Goal: Task Accomplishment & Management: Manage account settings

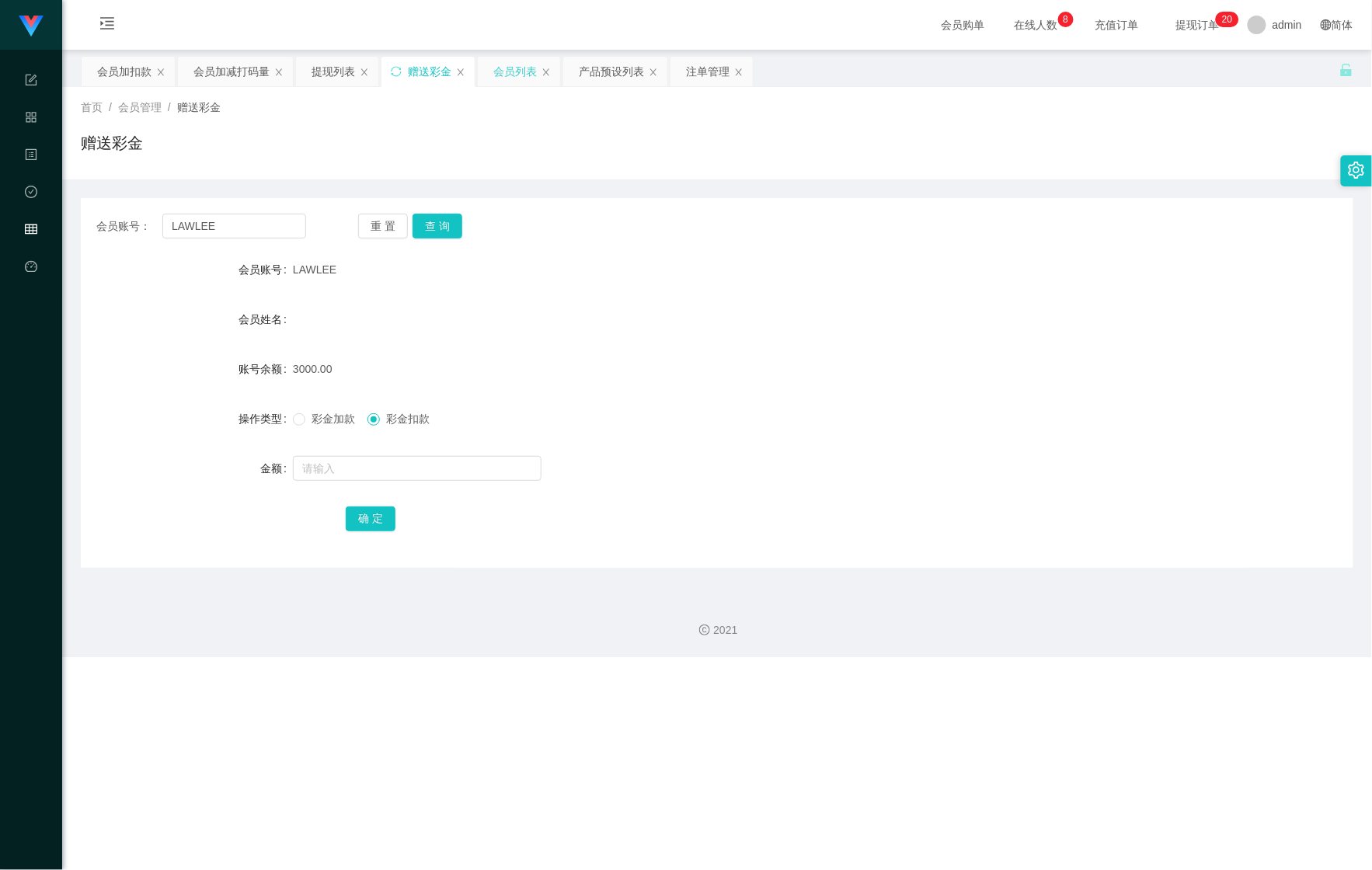
click at [519, 70] on div "会员列表" at bounding box center [515, 71] width 43 height 30
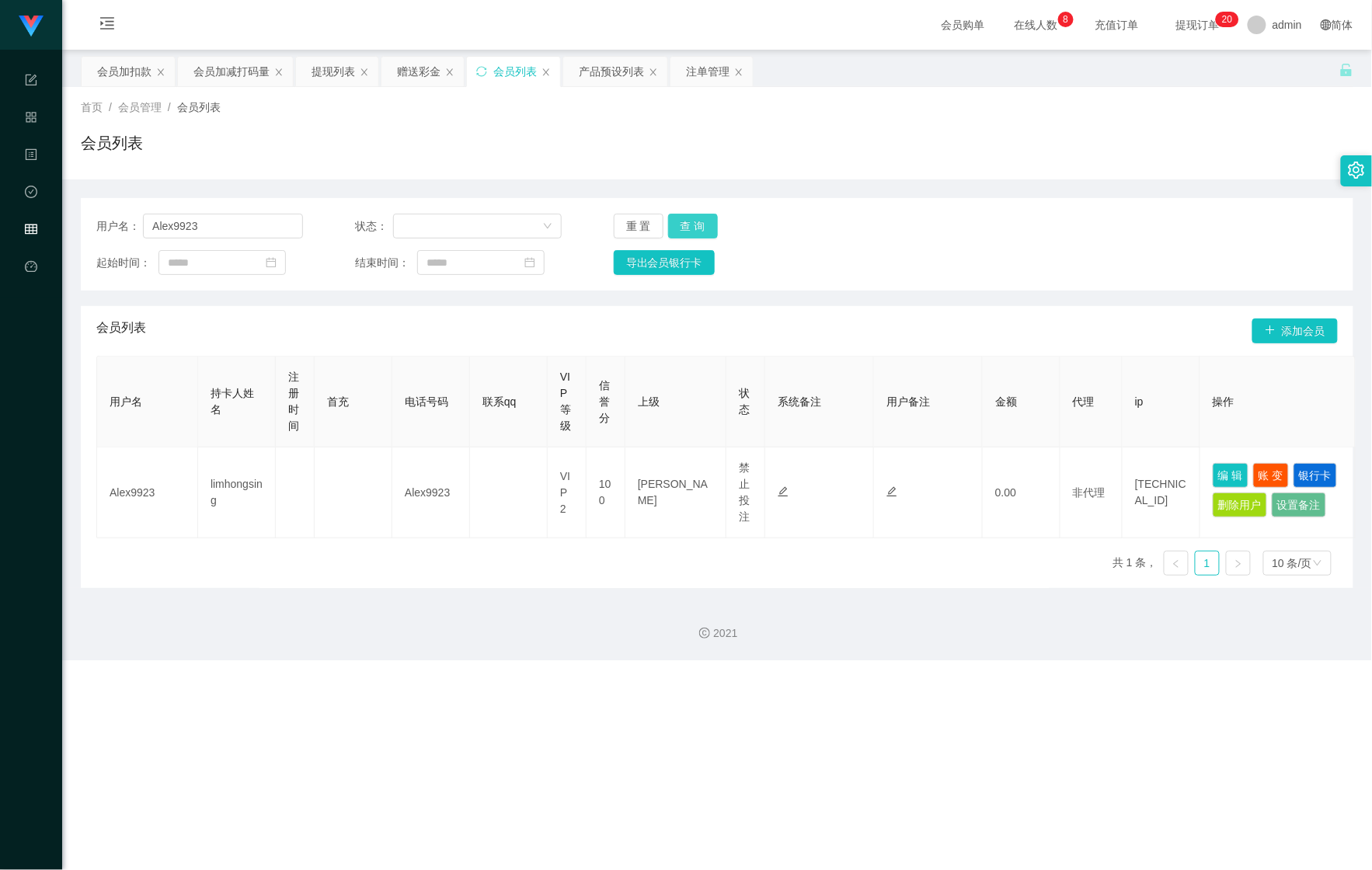
click at [701, 234] on button "查 询" at bounding box center [693, 226] width 50 height 25
click at [706, 234] on button "查 询" at bounding box center [693, 226] width 50 height 25
click at [141, 75] on div "会员加扣款" at bounding box center [125, 71] width 54 height 30
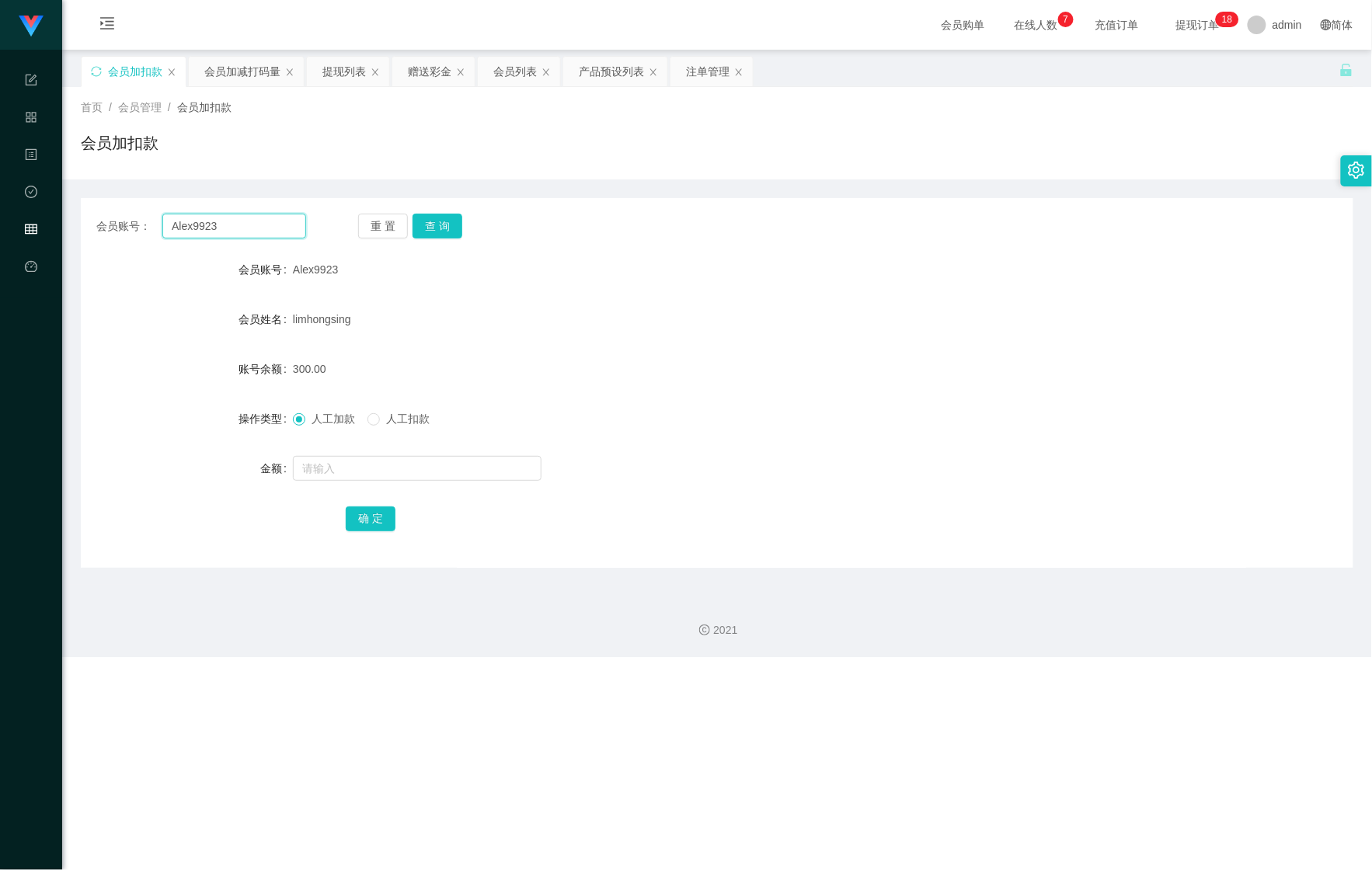
drag, startPoint x: 62, startPoint y: 212, endPoint x: 110, endPoint y: 209, distance: 48.1
click at [58, 212] on section "Shopee Workbench 系统配置 产品管理 内容中心 数据中心 会员管理 平台首页 保存配置 重置配置 整体风格设置 主题色 导航设置 内容区域宽度…" at bounding box center [686, 328] width 1372 height 658
paste input "phang"
type input "phang"
click at [420, 221] on button "查 询" at bounding box center [437, 226] width 50 height 25
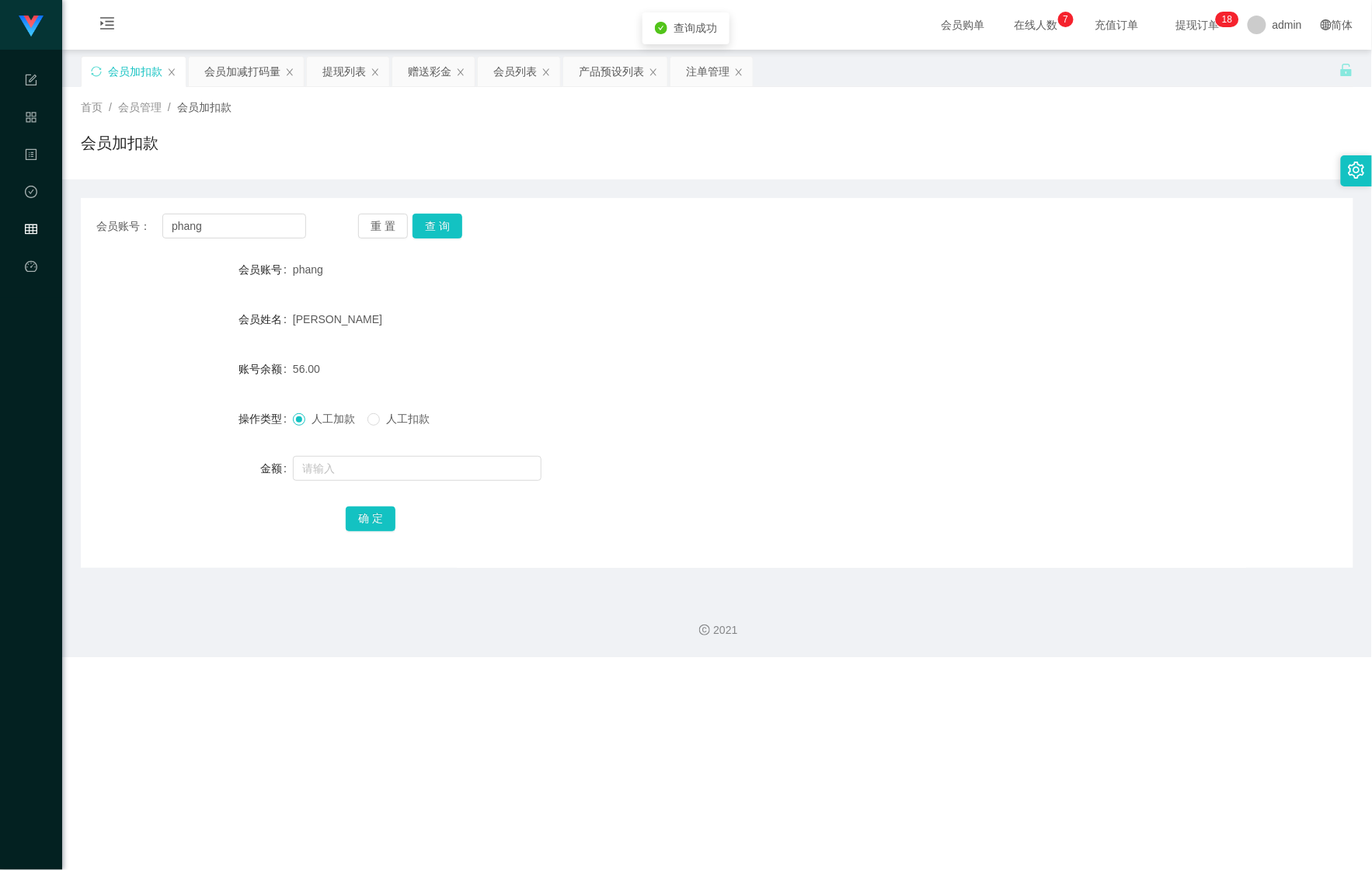
click at [317, 492] on form "会员账号 phang 会员姓名 [PERSON_NAME] Ee 账号余额 56.00 操作类型 人工加款 人工扣款 金额 确 定" at bounding box center [717, 394] width 1273 height 280
click at [337, 472] on input "text" at bounding box center [417, 468] width 249 height 25
type input "244"
click at [387, 520] on button "确 定" at bounding box center [371, 519] width 50 height 25
click at [212, 70] on div "会员加减打码量" at bounding box center [242, 71] width 76 height 30
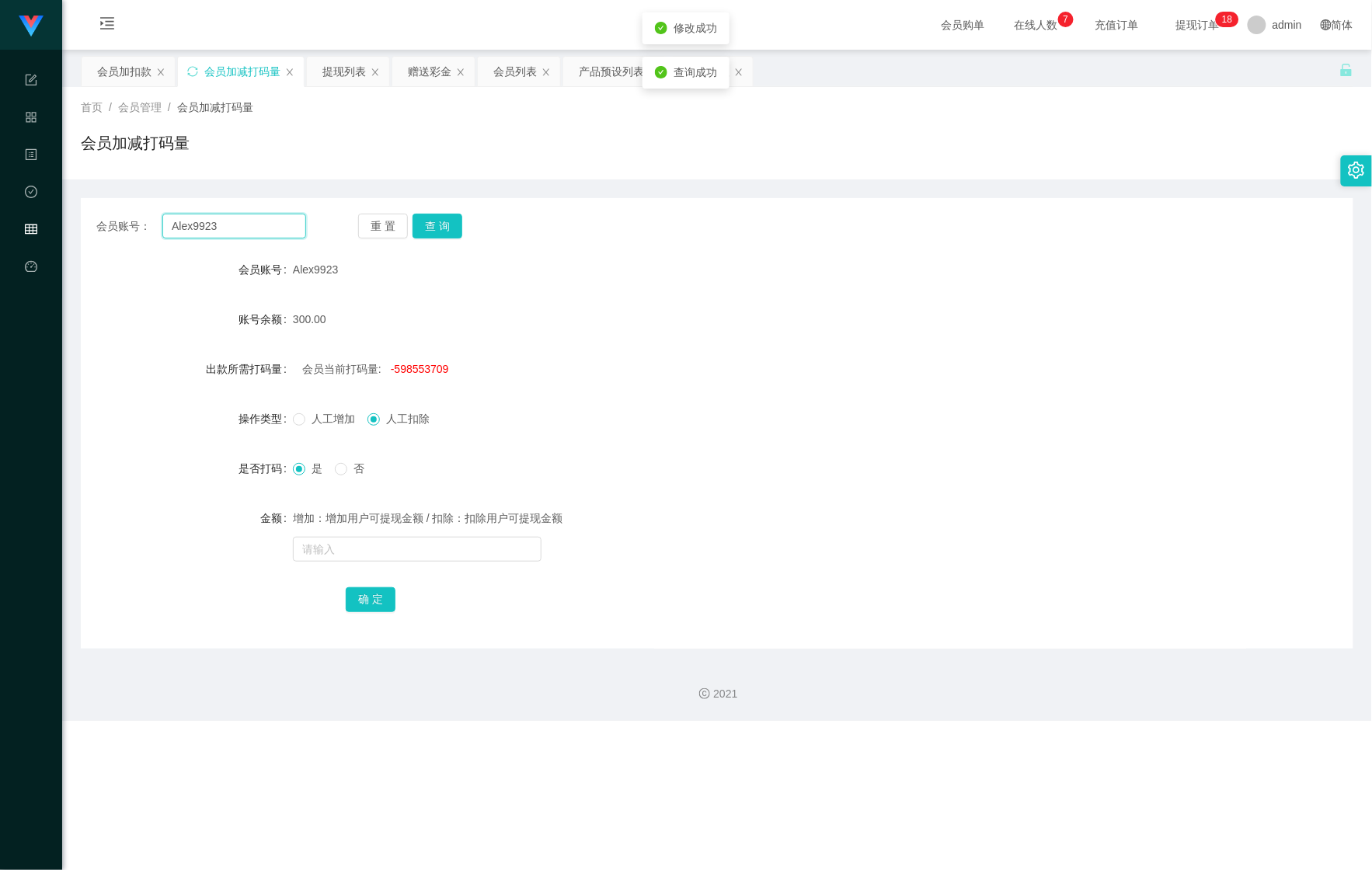
drag, startPoint x: 262, startPoint y: 217, endPoint x: 88, endPoint y: 207, distance: 174.3
click at [89, 207] on div "会员账号： Alex9923 重 置 查 询 会员账号 Alex9923 账号余额 300.00 出款所需打码量 会员当前打码量: -598553709 操作…" at bounding box center [717, 423] width 1273 height 451
paste input "phang"
type input "phang"
click at [459, 232] on button "查 询" at bounding box center [437, 226] width 50 height 25
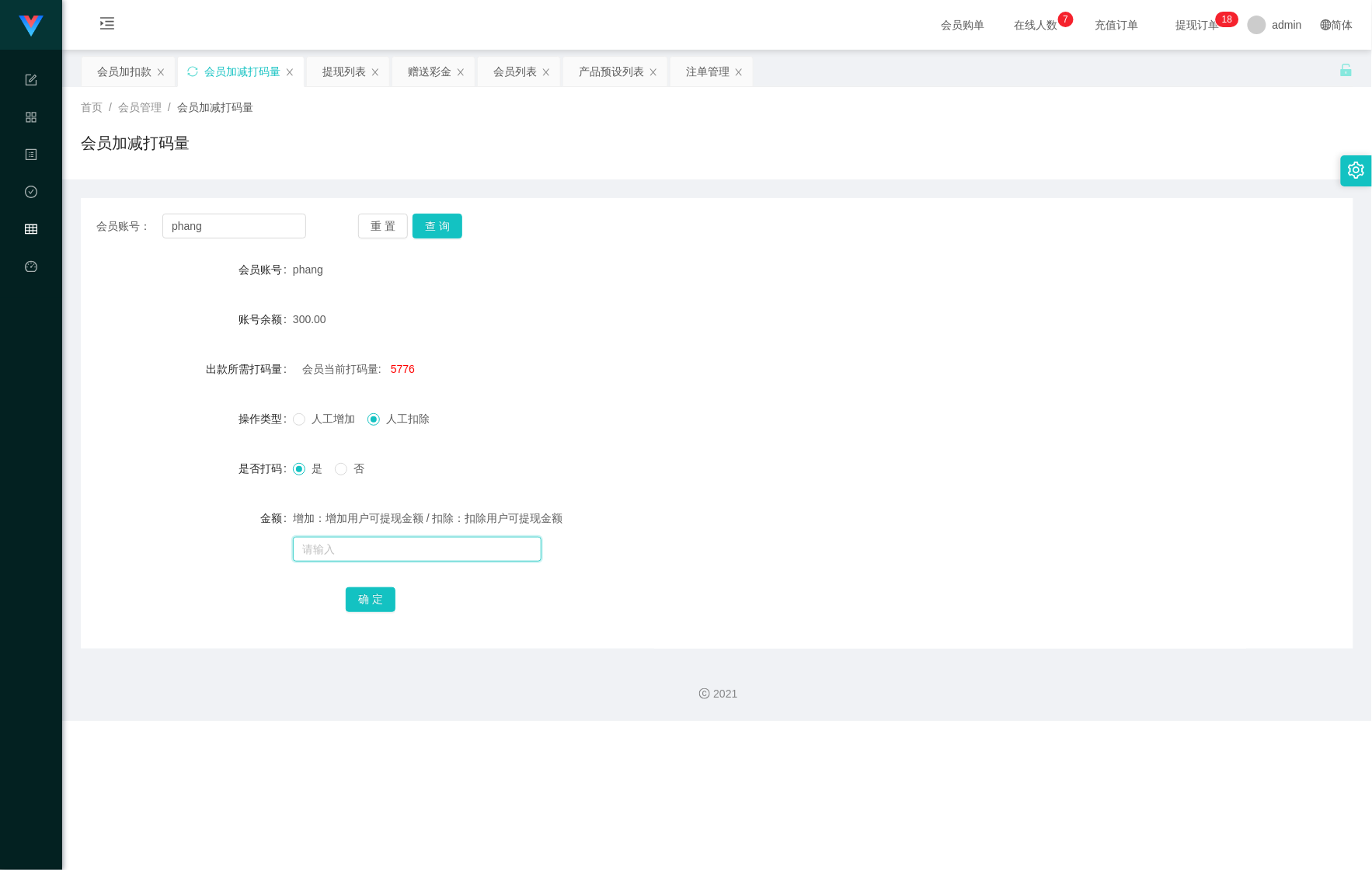
click at [362, 547] on input "text" at bounding box center [417, 549] width 249 height 25
type input "51155115"
click at [354, 592] on button "确 定" at bounding box center [371, 600] width 50 height 25
drag, startPoint x: 778, startPoint y: 402, endPoint x: 778, endPoint y: 382, distance: 20.0
click at [781, 396] on form "会员账号 phang 账号余额 300.00 出款所需打码量 会员当前打码量: -51149339 操作类型 人工增加 人工扣除 是否打码 是 否 金额 增加…" at bounding box center [717, 434] width 1273 height 360
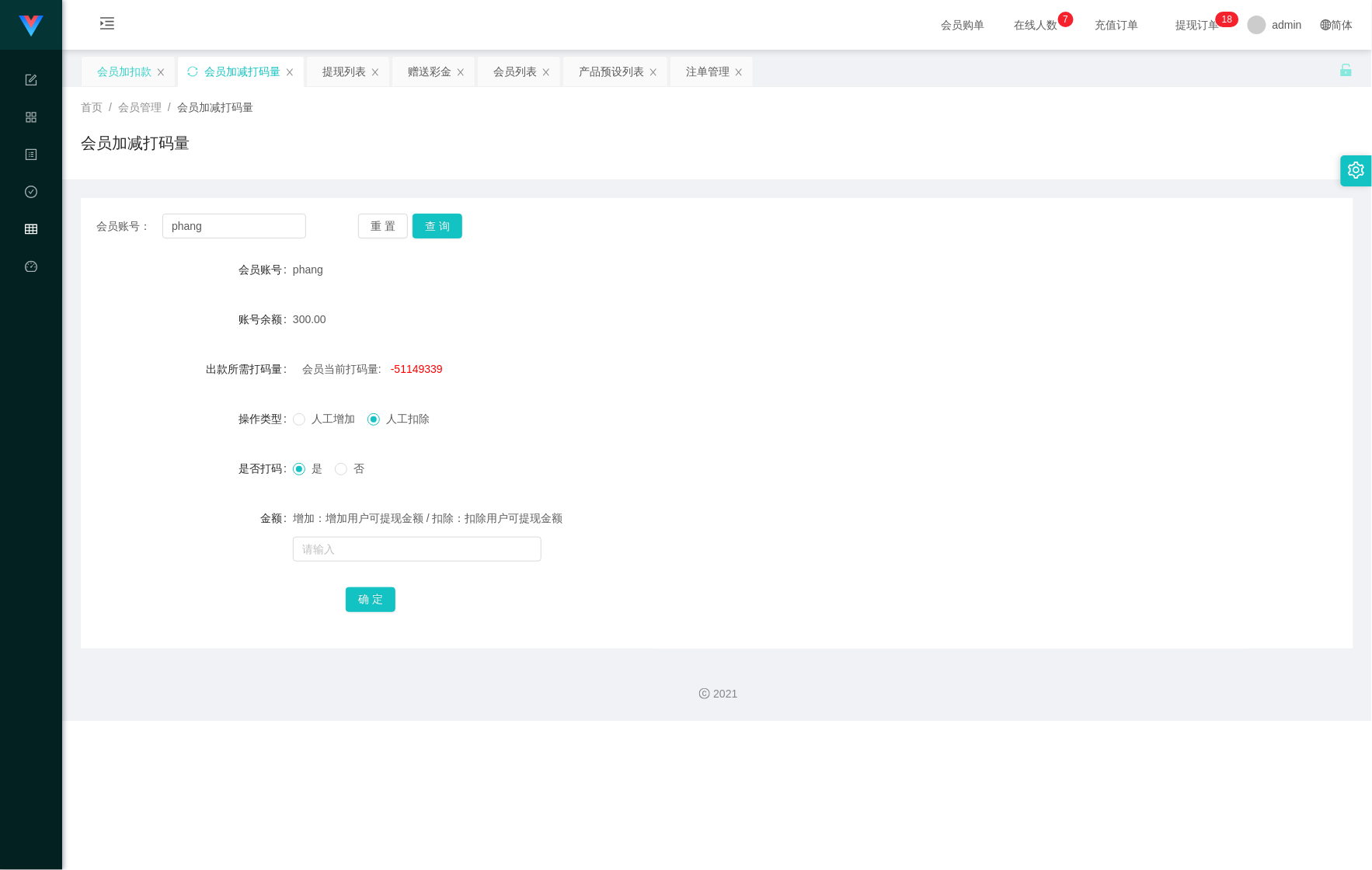
click at [129, 85] on div "会员加扣款" at bounding box center [125, 71] width 54 height 30
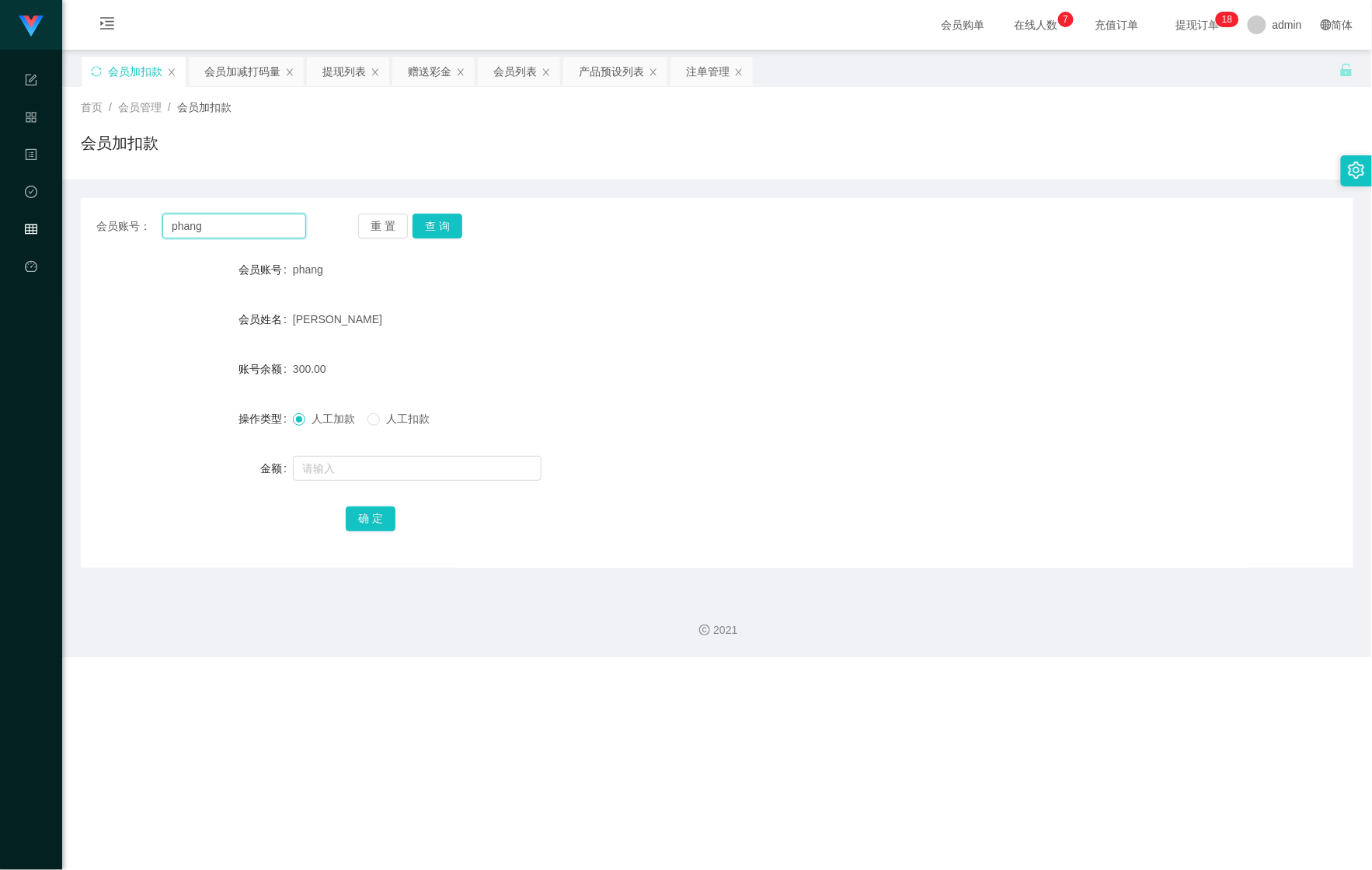
drag, startPoint x: 237, startPoint y: 227, endPoint x: 107, endPoint y: 228, distance: 130.0
click at [109, 228] on div "会员账号： phang" at bounding box center [201, 226] width 210 height 25
paste input "Royow"
type input "Royow"
click at [443, 234] on button "查 询" at bounding box center [437, 226] width 50 height 25
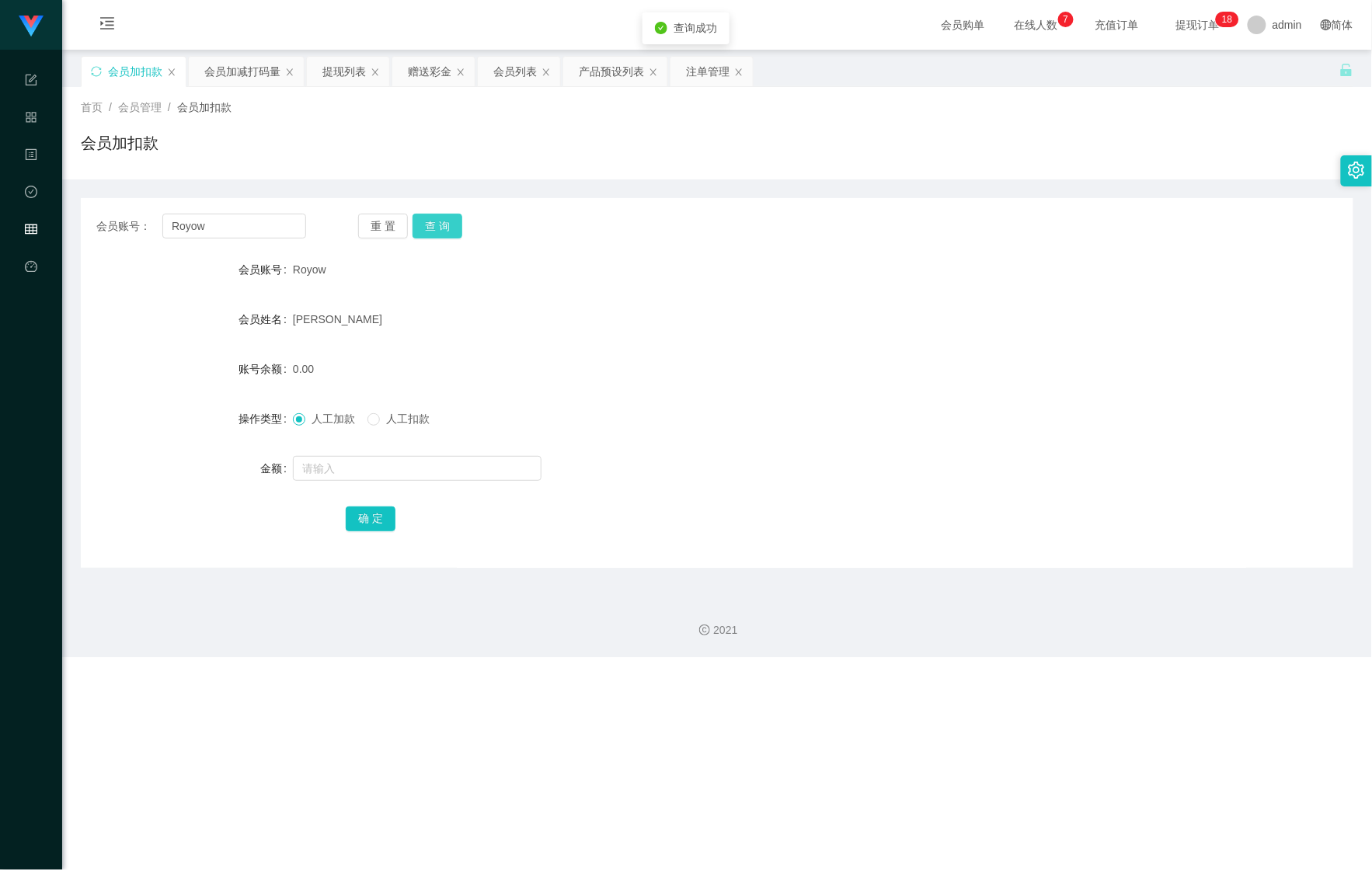
click at [443, 234] on button "查 询" at bounding box center [437, 226] width 50 height 25
click at [324, 491] on form "会员账号 Royow 会员姓名 [PERSON_NAME] 账号余额 0.00 操作类型 人工加款 人工扣款 金额 确 定" at bounding box center [717, 394] width 1273 height 280
click at [386, 475] on input "text" at bounding box center [417, 468] width 249 height 25
click at [352, 460] on input "text" at bounding box center [417, 468] width 249 height 25
type input "100"
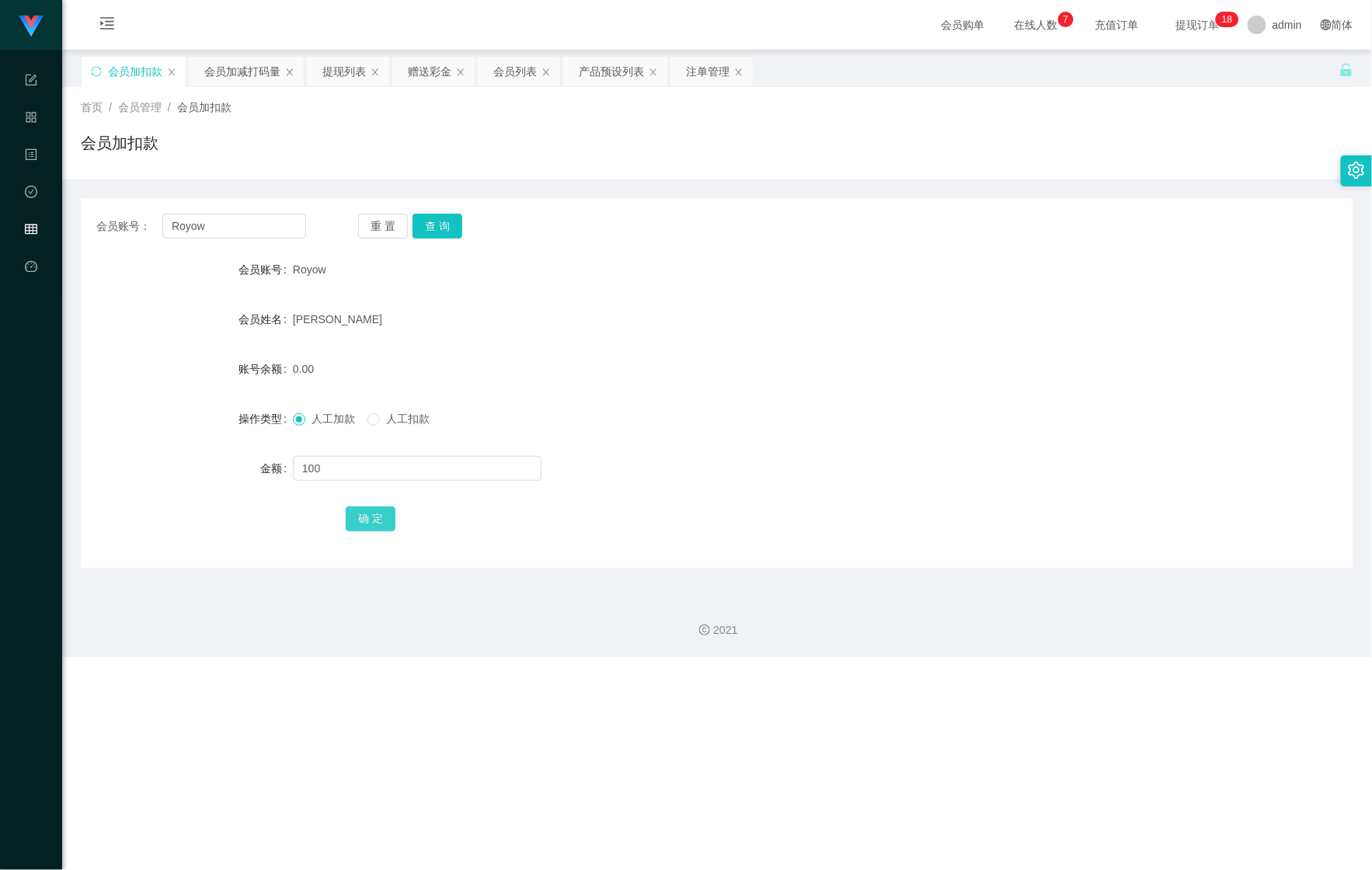
click at [356, 520] on button "确 定" at bounding box center [371, 519] width 50 height 25
click at [221, 67] on div "会员加减打码量" at bounding box center [242, 71] width 76 height 30
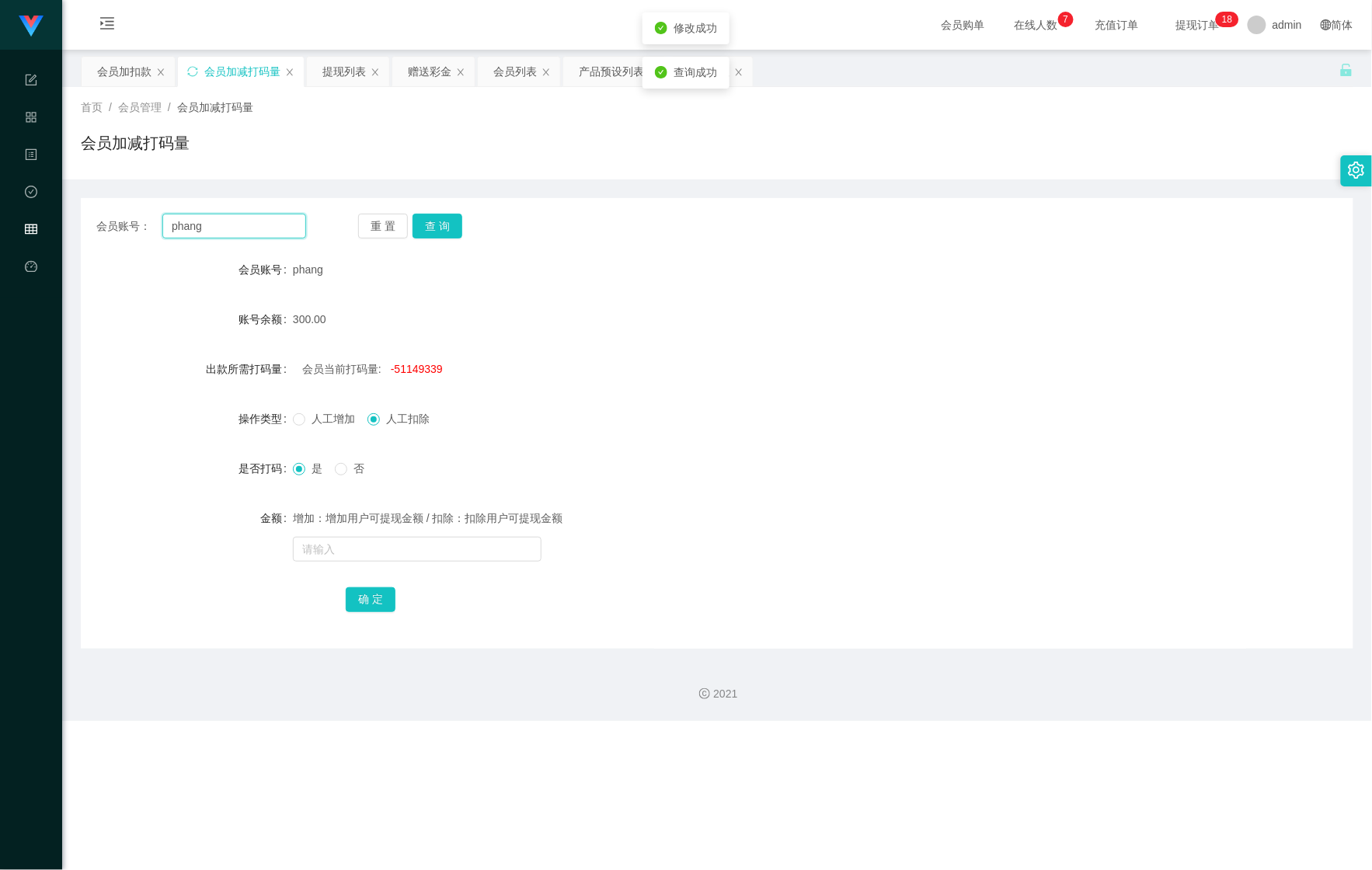
click at [90, 203] on div "会员账号： phang 重 置 查 询 会员账号 phang 账号余额 300.00 出款所需打码量 会员当前打码量: -51149339 操作类型 人工增加…" at bounding box center [717, 423] width 1273 height 451
paste input "Royow"
type input "Royow"
drag, startPoint x: 439, startPoint y: 233, endPoint x: 434, endPoint y: 240, distance: 8.6
click at [439, 233] on button "查 询" at bounding box center [437, 226] width 50 height 25
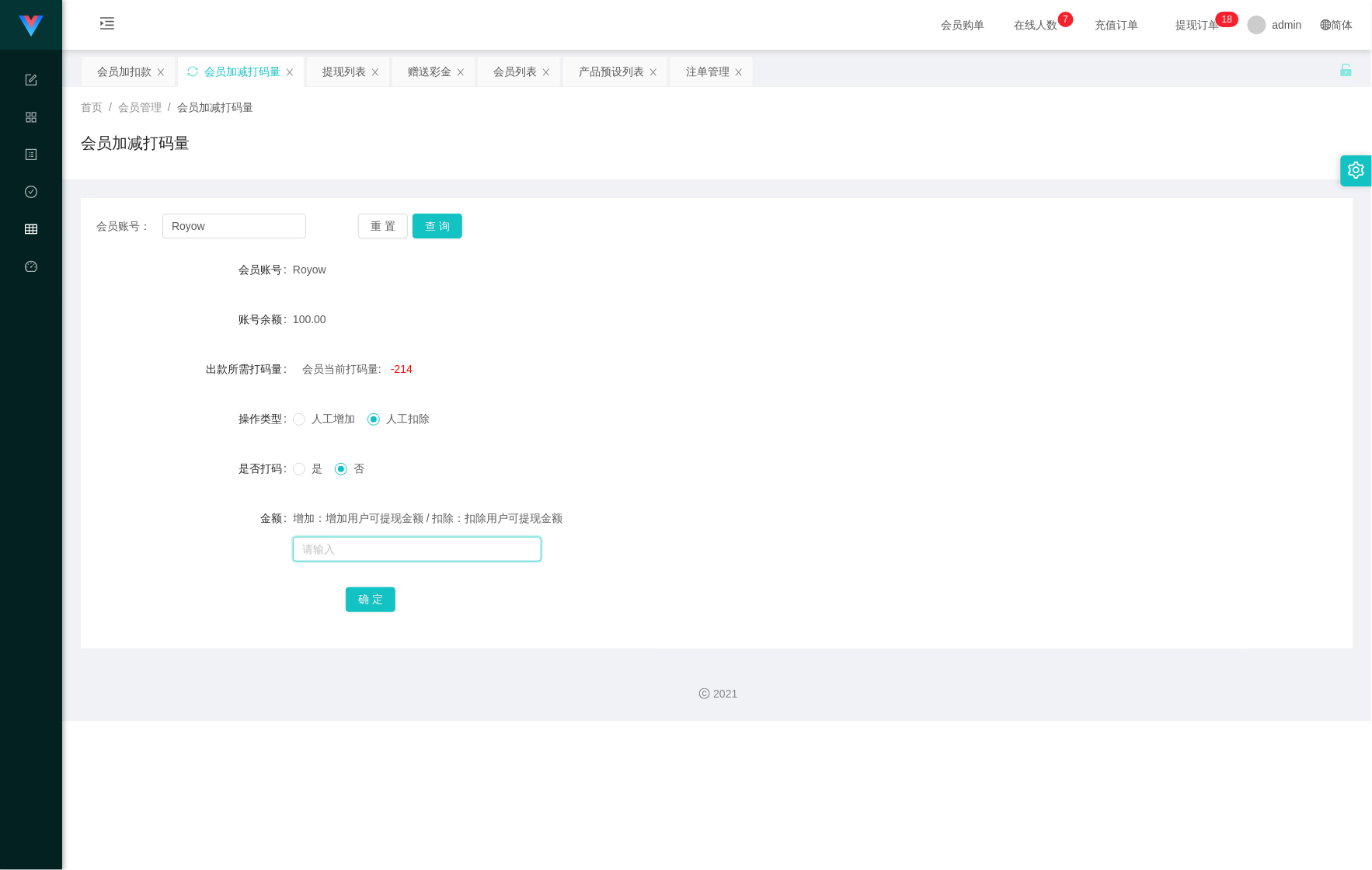
click at [336, 558] on input "text" at bounding box center [417, 549] width 249 height 25
type input "555555"
click at [302, 424] on span at bounding box center [298, 419] width 13 height 13
click at [368, 609] on button "确 定" at bounding box center [371, 600] width 50 height 25
click at [384, 418] on span "人工扣除" at bounding box center [407, 418] width 56 height 13
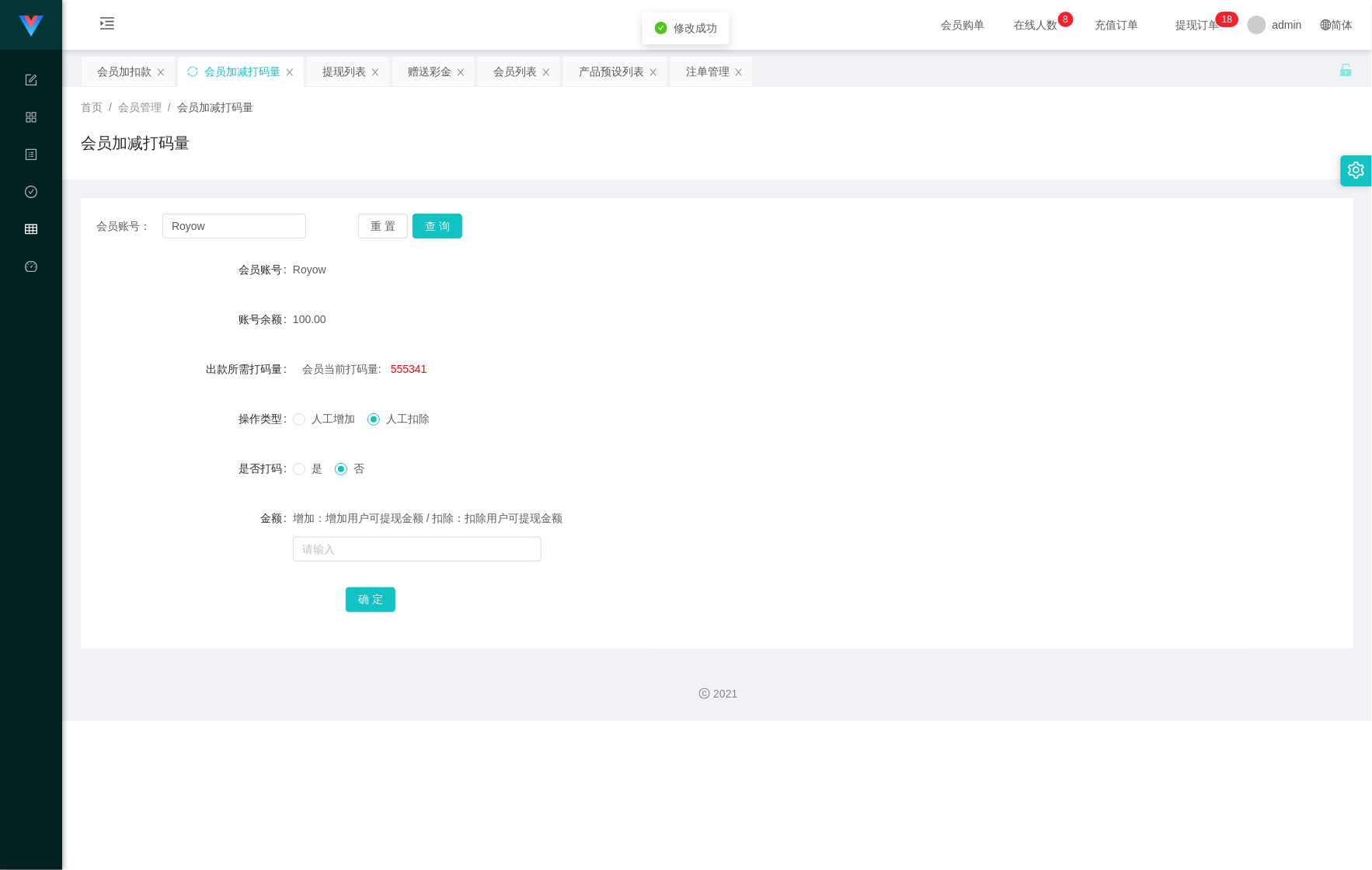
click at [317, 466] on span "是" at bounding box center [317, 468] width 23 height 13
drag, startPoint x: 359, startPoint y: 529, endPoint x: 350, endPoint y: 535, distance: 10.8
click at [358, 531] on div "增加：增加用户可提现金额 / 扣除：扣除用户可提现金额" at bounding box center [663, 519] width 742 height 31
click at [350, 535] on div "增加：增加用户可提现金额 / 扣除：扣除用户可提现金额" at bounding box center [663, 534] width 742 height 62
click at [393, 553] on input "text" at bounding box center [417, 549] width 249 height 25
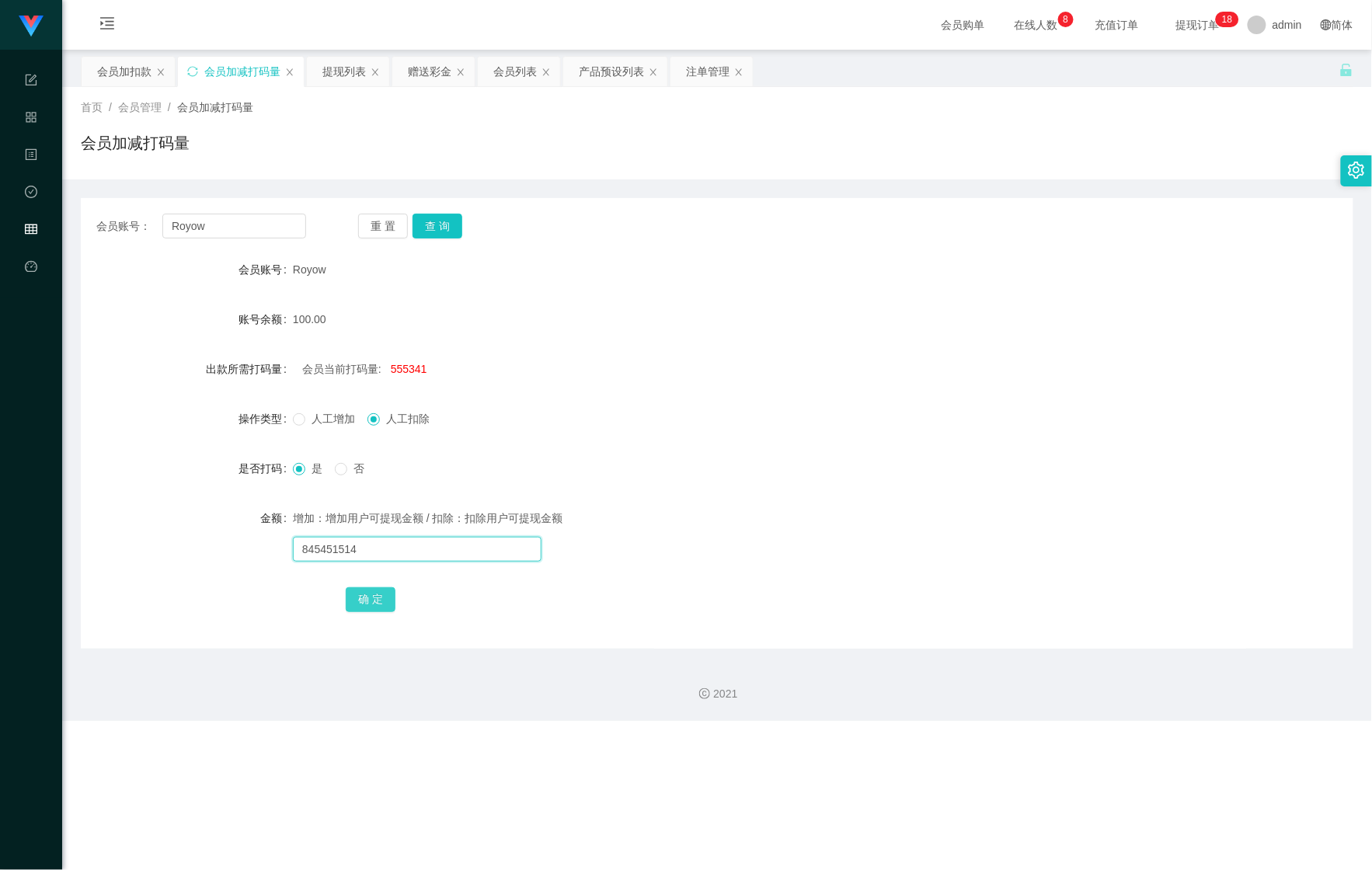
type input "845451514"
click at [372, 610] on button "确 定" at bounding box center [371, 600] width 50 height 25
drag, startPoint x: 240, startPoint y: 232, endPoint x: 115, endPoint y: 225, distance: 125.2
click at [115, 224] on div "会员账号： [PERSON_NAME]" at bounding box center [201, 226] width 210 height 25
paste input "phang"
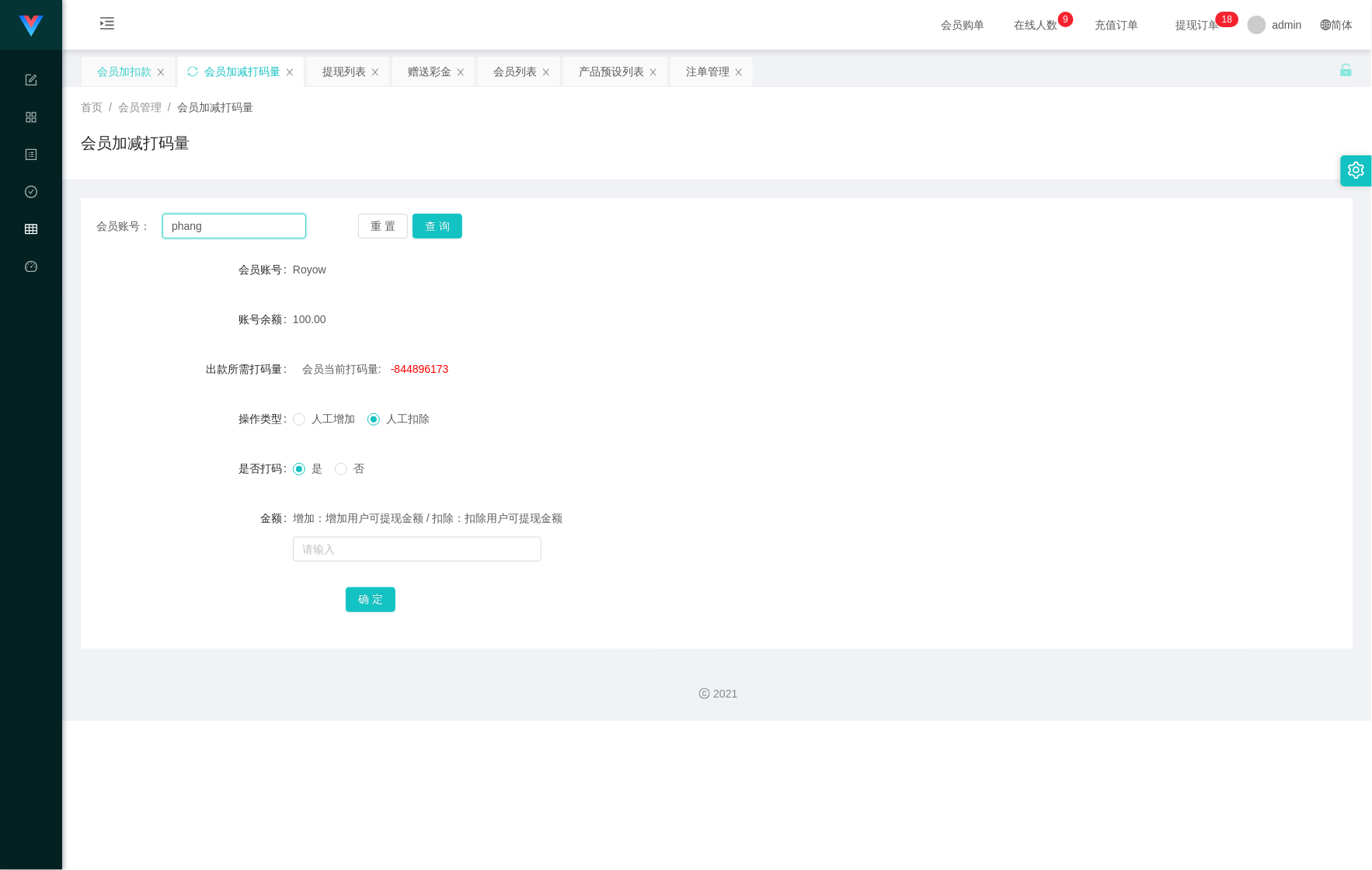
type input "phang"
drag, startPoint x: 126, startPoint y: 75, endPoint x: 212, endPoint y: 148, distance: 112.8
click at [126, 75] on div "会员加扣款" at bounding box center [125, 71] width 54 height 30
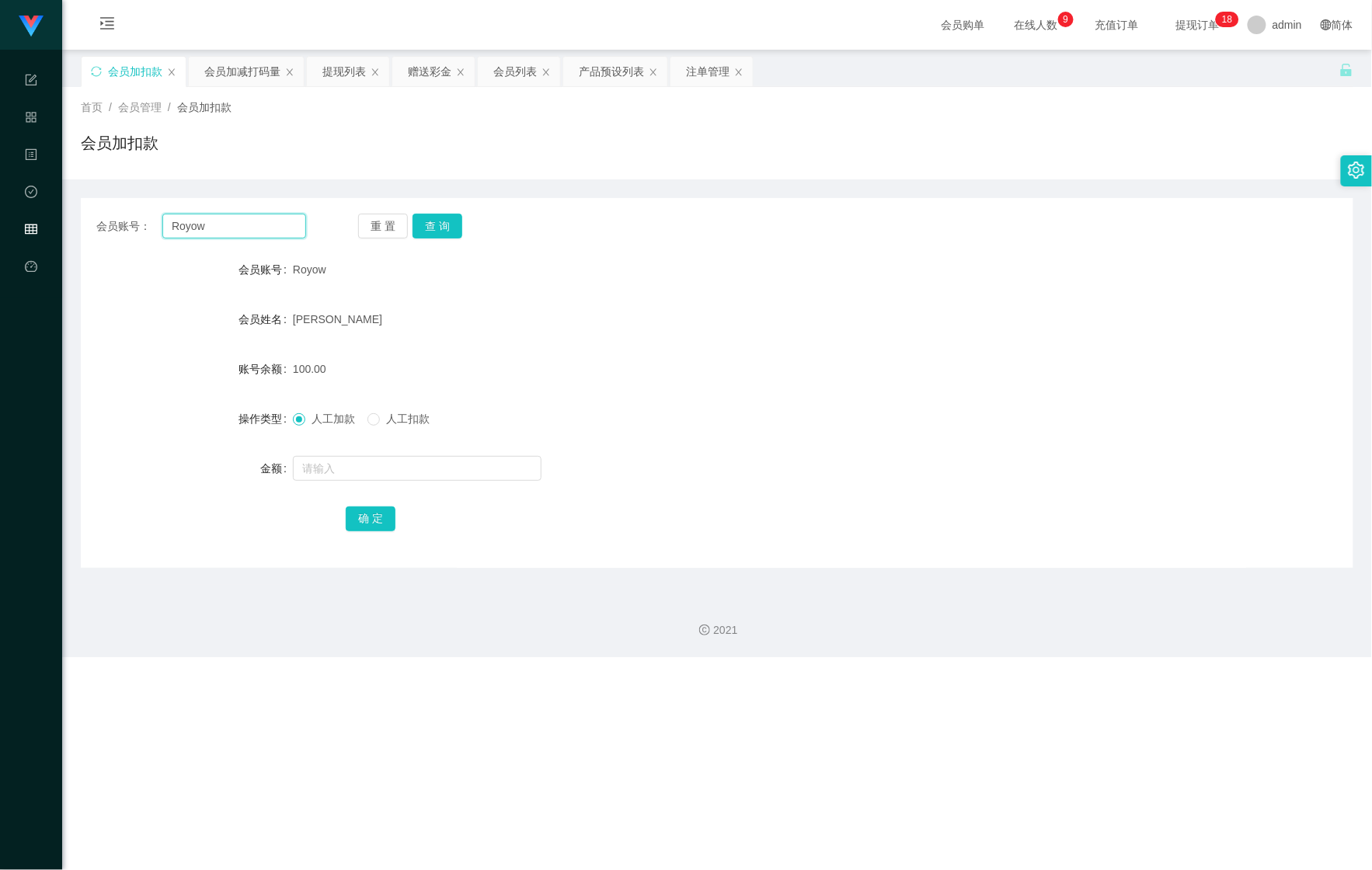
drag, startPoint x: 191, startPoint y: 222, endPoint x: 127, endPoint y: 222, distance: 64.0
click at [127, 222] on div "会员账号： [PERSON_NAME]" at bounding box center [201, 226] width 210 height 25
paste input "phang"
type input "phang"
click at [439, 232] on button "查 询" at bounding box center [437, 226] width 50 height 25
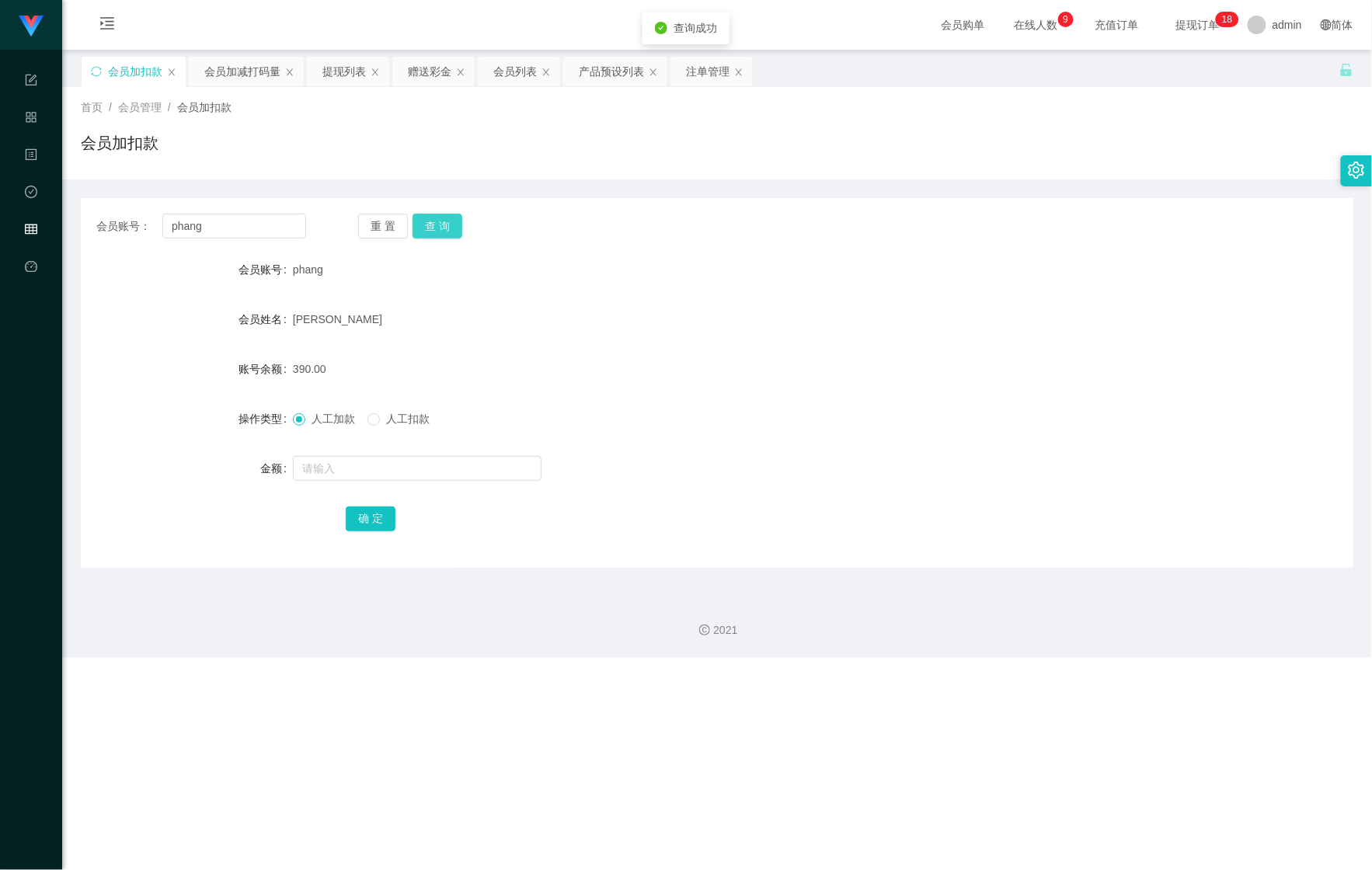
click at [439, 232] on button "查 询" at bounding box center [437, 226] width 50 height 25
click at [352, 462] on input "text" at bounding box center [417, 468] width 249 height 25
type input "110"
click at [383, 504] on div "确 定" at bounding box center [716, 519] width 742 height 31
click at [375, 515] on button "确 定" at bounding box center [371, 519] width 50 height 25
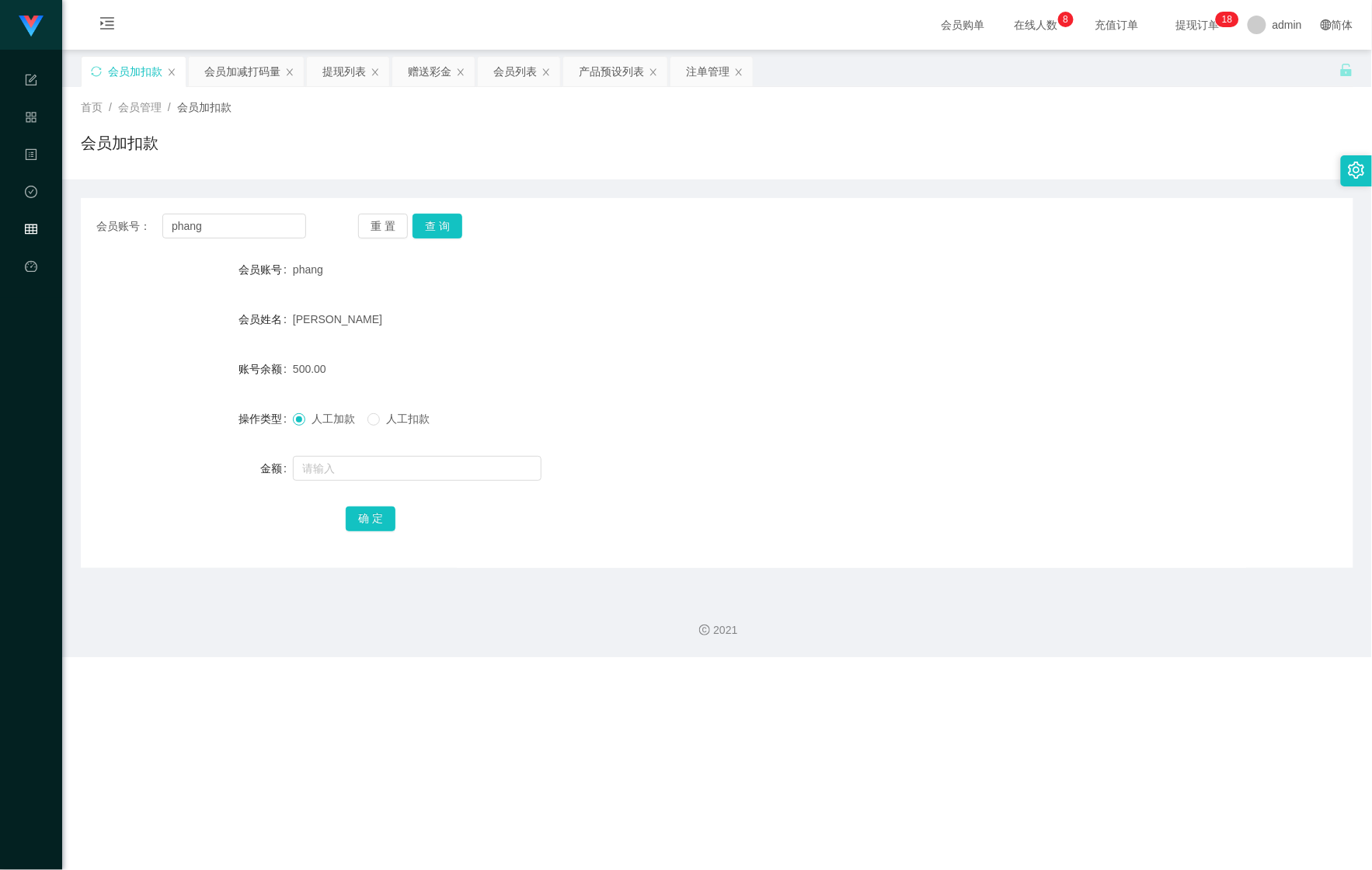
click at [693, 306] on div "[PERSON_NAME]" at bounding box center [663, 320] width 742 height 31
